Goal: Task Accomplishment & Management: Manage account settings

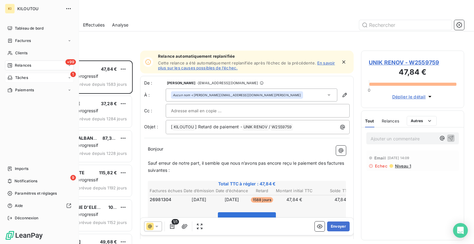
scroll to position [179, 98]
click at [15, 76] on span "Tâches" at bounding box center [21, 78] width 13 height 6
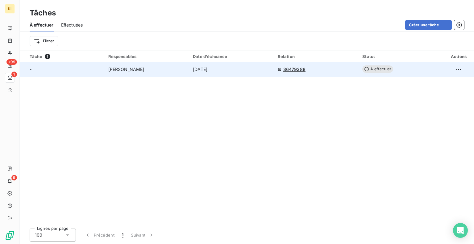
click at [137, 67] on span "[PERSON_NAME]" at bounding box center [126, 69] width 36 height 6
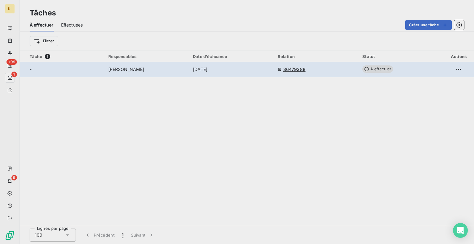
type input "[DATE]"
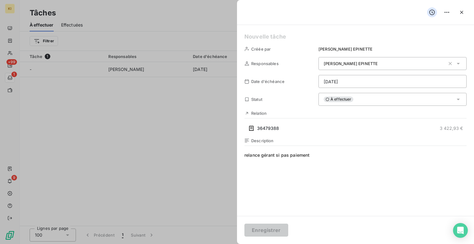
click at [72, 103] on div at bounding box center [237, 122] width 474 height 244
click at [460, 13] on icon "button" at bounding box center [461, 12] width 3 height 3
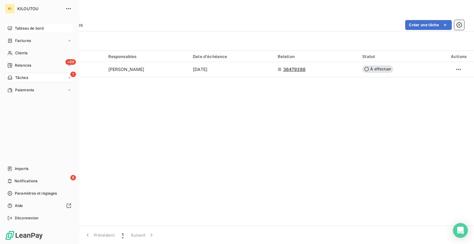
click at [8, 28] on icon at bounding box center [9, 28] width 5 height 5
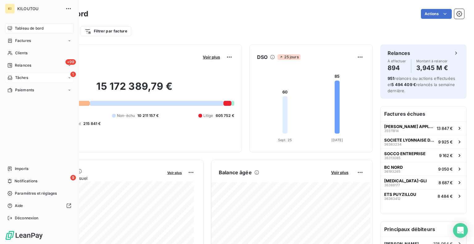
click at [16, 78] on span "Tâches" at bounding box center [21, 78] width 13 height 6
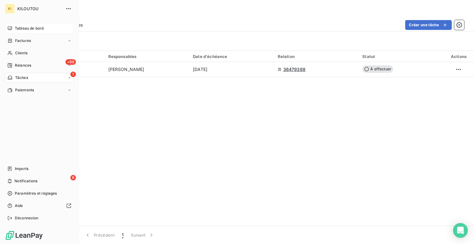
click at [13, 33] on div "Tableau de bord" at bounding box center [39, 28] width 69 height 10
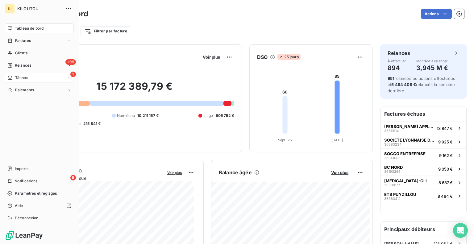
click at [13, 33] on div "Tableau de bord" at bounding box center [39, 28] width 69 height 10
click at [19, 42] on span "Factures" at bounding box center [23, 41] width 16 height 6
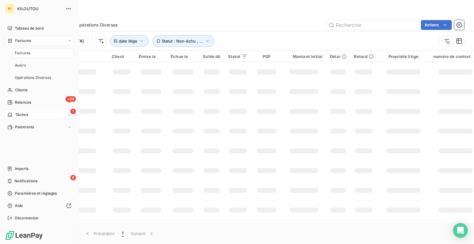
click at [19, 52] on span "Factures" at bounding box center [23, 53] width 16 height 6
click at [15, 68] on span "Relances" at bounding box center [23, 66] width 16 height 6
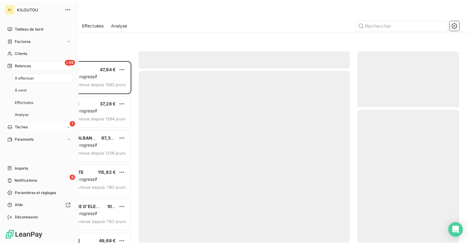
scroll to position [179, 98]
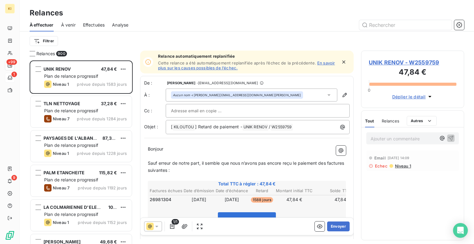
click at [460, 19] on div "À effectuer À venir Effectuées Analyse" at bounding box center [247, 25] width 454 height 13
click at [458, 27] on icon "button" at bounding box center [459, 25] width 6 height 6
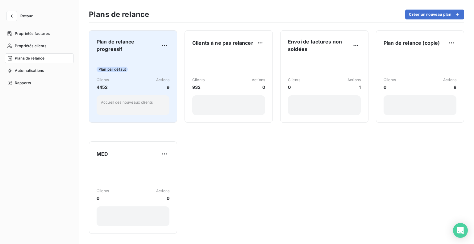
click at [116, 59] on div "Plan par défaut Clients 4452 Actions 9 Accueil des nouveaux clients" at bounding box center [133, 86] width 73 height 57
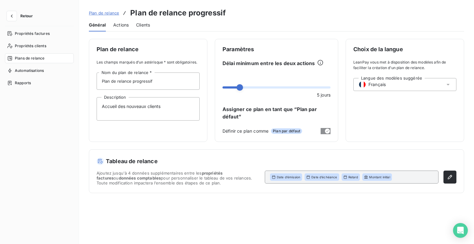
click at [122, 24] on span "Actions" at bounding box center [120, 25] width 15 height 6
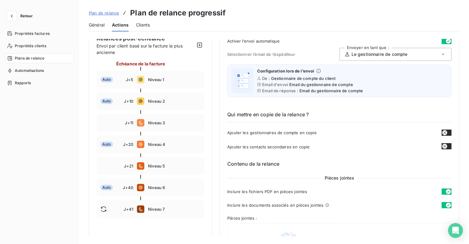
scroll to position [86, 0]
